Goal: Transaction & Acquisition: Purchase product/service

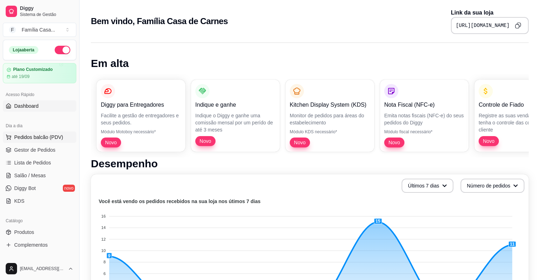
click at [18, 138] on span "Pedidos balcão (PDV)" at bounding box center [38, 137] width 49 height 7
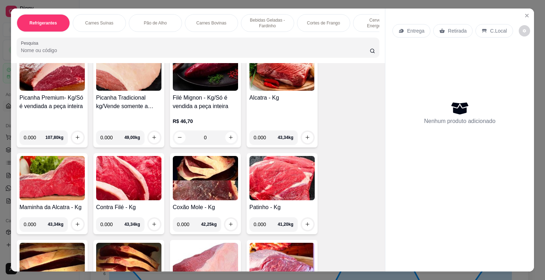
scroll to position [1136, 0]
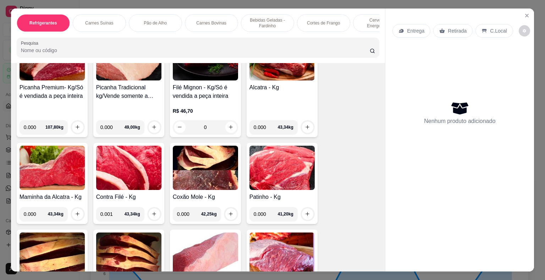
click at [116, 207] on input "0.001" at bounding box center [112, 214] width 24 height 14
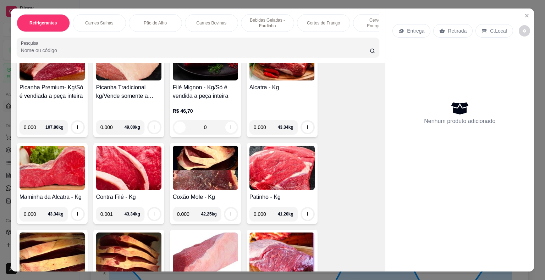
click at [116, 207] on input "0.001" at bounding box center [112, 214] width 24 height 14
type input "0.001"
click at [116, 207] on input "0.001" at bounding box center [112, 214] width 24 height 14
click at [111, 167] on img at bounding box center [128, 168] width 65 height 44
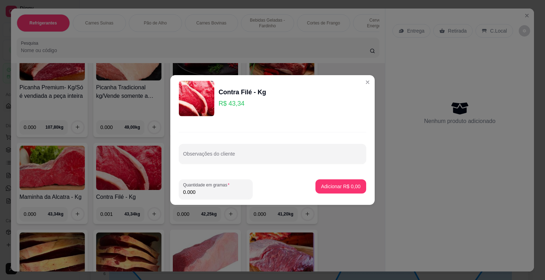
click at [194, 192] on input "0.000" at bounding box center [215, 192] width 65 height 7
type input "10.000"
click at [328, 184] on p "Adicionar R$ 433,40" at bounding box center [338, 186] width 44 height 7
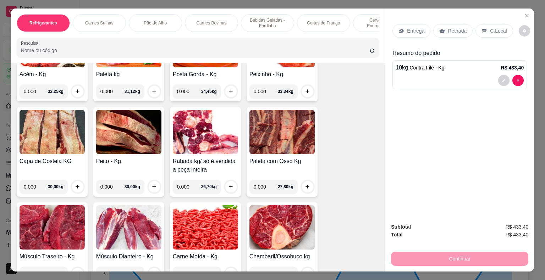
scroll to position [1548, 0]
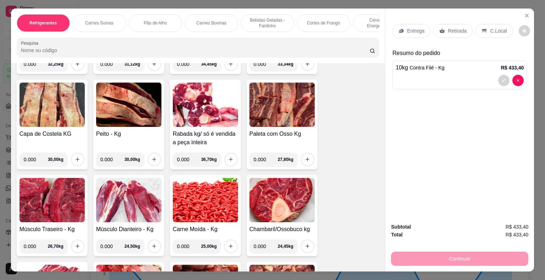
click at [59, 197] on img at bounding box center [52, 200] width 65 height 44
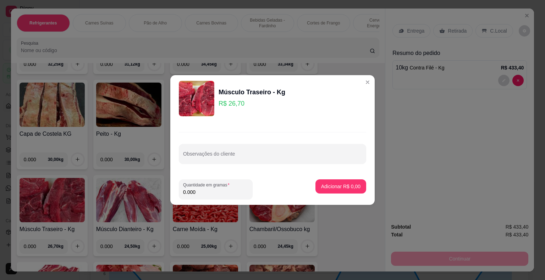
click at [196, 195] on input "0.000" at bounding box center [215, 192] width 65 height 7
type input "3.000"
click at [328, 183] on button "Adicionar R$ 80,10" at bounding box center [339, 187] width 52 height 14
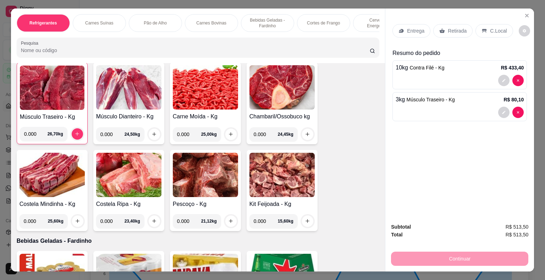
scroll to position [1661, 0]
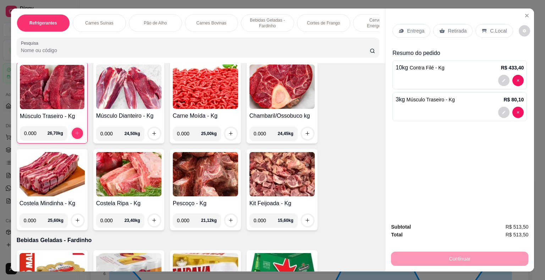
click at [48, 160] on img at bounding box center [52, 174] width 65 height 44
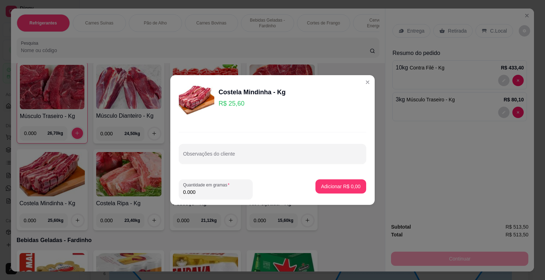
click at [196, 193] on input "0.000" at bounding box center [215, 192] width 65 height 7
type input "3.000"
click at [344, 187] on p "Adicionar R$ 76,80" at bounding box center [339, 186] width 41 height 7
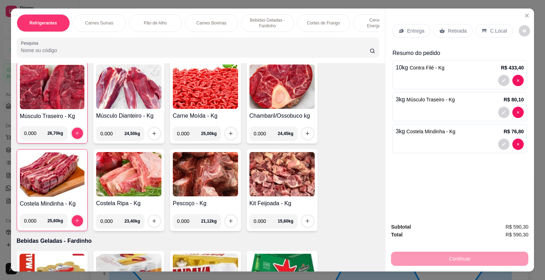
click at [377, 70] on div "Item avulso Refrigerantes Coca-Cola 2,5 Litros R$ 14,50 0 Coca-Cola 2 Litros R$…" at bounding box center [198, 167] width 375 height 209
click at [380, 69] on div "Item avulso Refrigerantes Coca-Cola 2,5 Litros R$ 14,50 0 Coca-Cola 2 Litros R$…" at bounding box center [198, 167] width 375 height 209
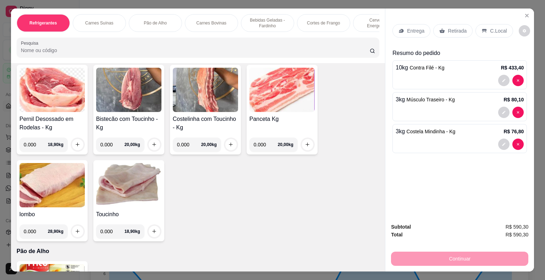
scroll to position [767, 0]
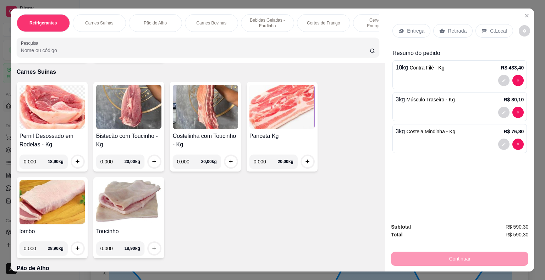
click at [129, 197] on img at bounding box center [128, 202] width 65 height 44
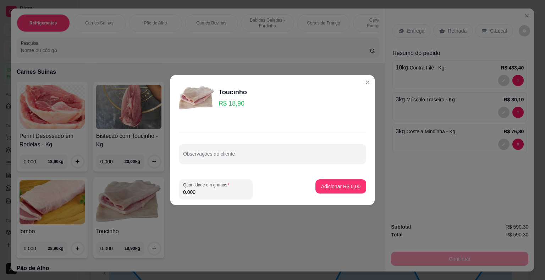
click at [204, 190] on input "0.000" at bounding box center [215, 192] width 65 height 7
type input "1.000"
click at [320, 183] on button "Adicionar R$ 18,90" at bounding box center [339, 187] width 52 height 14
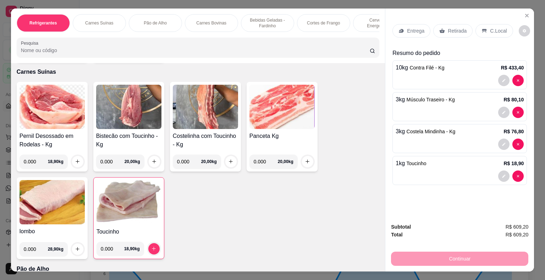
click at [412, 27] on p "Entrega" at bounding box center [415, 30] width 17 height 7
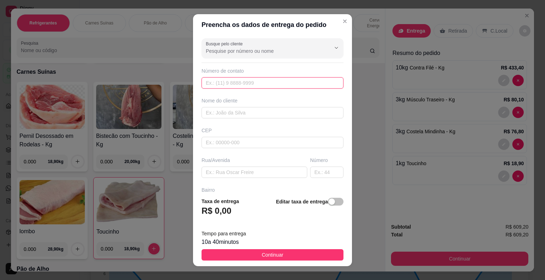
click at [266, 77] on input "text" at bounding box center [273, 82] width 142 height 11
click at [334, 47] on icon "Show suggestions" at bounding box center [337, 48] width 6 height 6
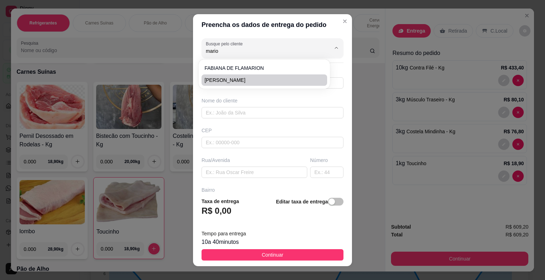
click at [277, 79] on span "[PERSON_NAME]" at bounding box center [260, 80] width 113 height 7
type input "[PERSON_NAME]"
type input "74981146444"
type input "[PERSON_NAME]"
type input "44930000"
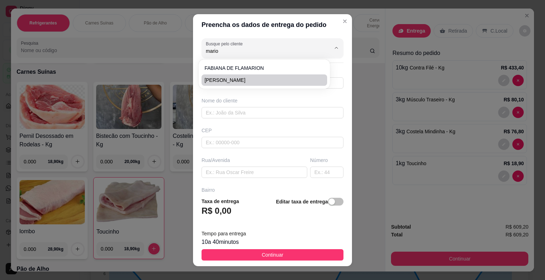
type input "4 TRAVESSA VELAME"
type input "Presidente [PERSON_NAME]"
type input "RESTAURANTE MAX SABOR"
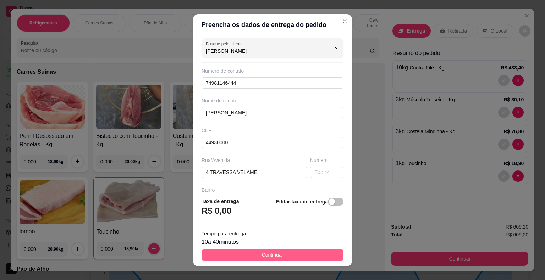
type input "[PERSON_NAME]"
click at [262, 257] on span "Continuar" at bounding box center [273, 255] width 22 height 8
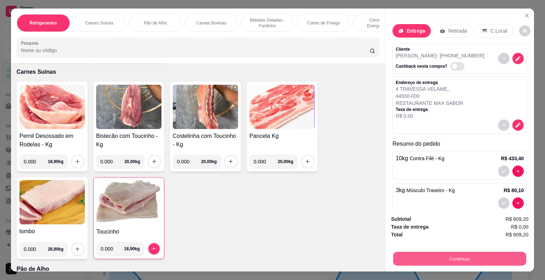
click at [450, 253] on button "Continuar" at bounding box center [459, 259] width 133 height 14
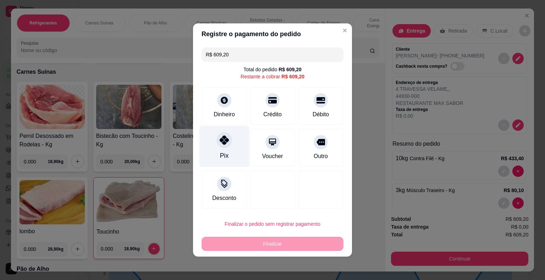
click at [227, 144] on icon at bounding box center [224, 140] width 9 height 9
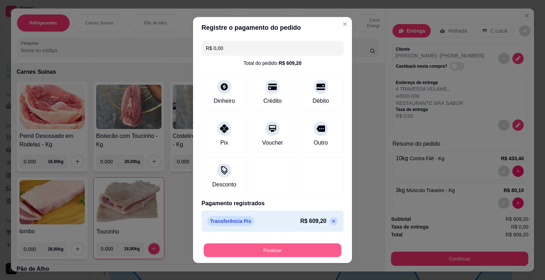
click at [266, 249] on button "Finalizar" at bounding box center [273, 251] width 138 height 14
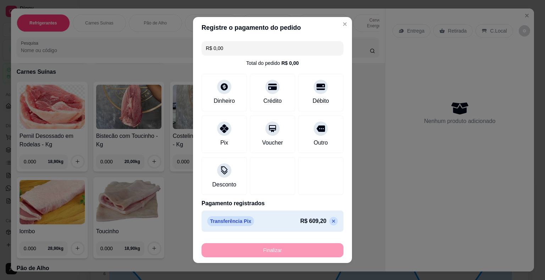
type input "-R$ 609,20"
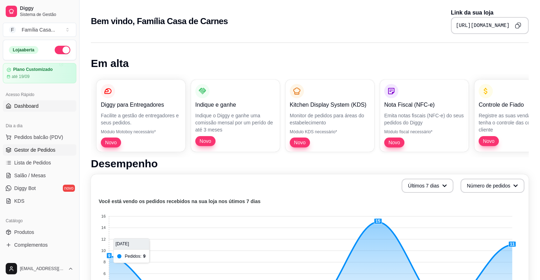
click at [49, 151] on span "Gestor de Pedidos" at bounding box center [34, 150] width 41 height 7
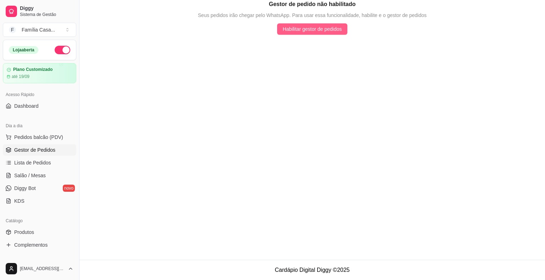
click at [300, 26] on span "Habilitar gestor de pedidos" at bounding box center [312, 29] width 59 height 8
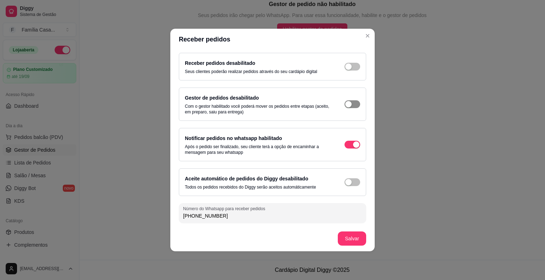
click at [350, 103] on div "button" at bounding box center [348, 104] width 6 height 6
click at [349, 181] on div "button" at bounding box center [348, 182] width 6 height 6
click at [351, 63] on span "button" at bounding box center [353, 67] width 16 height 8
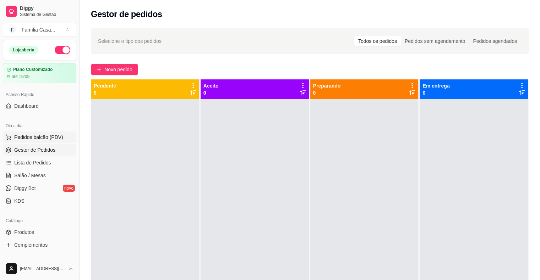
click at [28, 133] on button "Pedidos balcão (PDV)" at bounding box center [39, 137] width 73 height 11
